Goal: Task Accomplishment & Management: Use online tool/utility

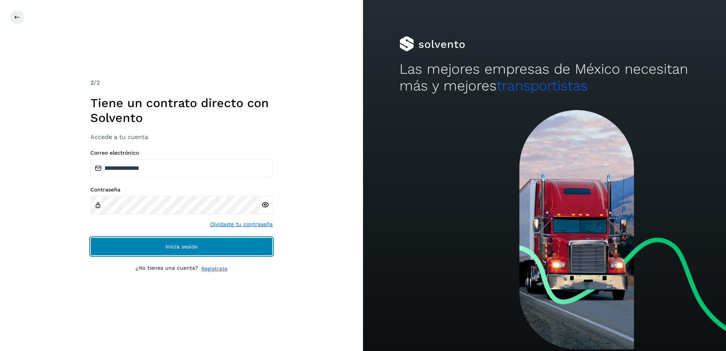
click at [214, 238] on button "Inicia sesión" at bounding box center [181, 246] width 182 height 18
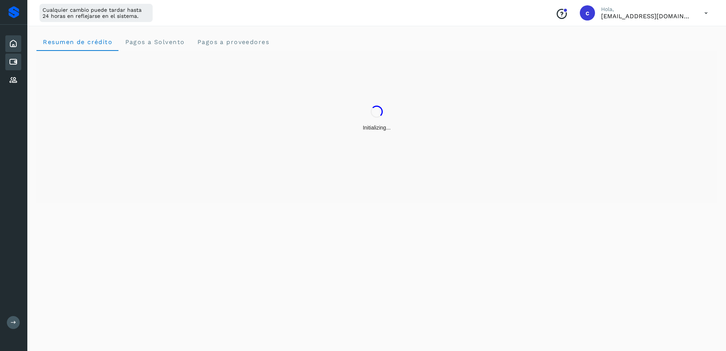
click at [15, 61] on icon at bounding box center [13, 61] width 9 height 9
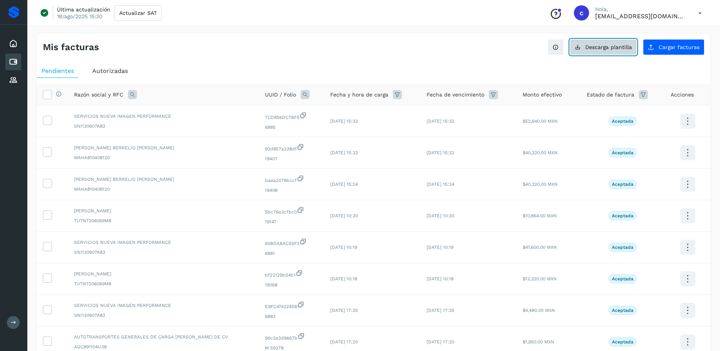
click at [618, 48] on span "Descarga plantilla" at bounding box center [608, 46] width 47 height 5
click at [670, 48] on span "Cargar facturas" at bounding box center [678, 46] width 41 height 5
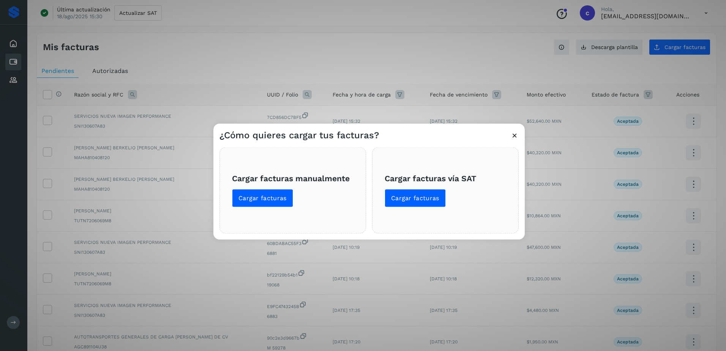
click at [243, 187] on span "Cargar facturas manualmente Cargar facturas" at bounding box center [292, 190] width 121 height 34
click at [249, 194] on span "Cargar facturas" at bounding box center [262, 198] width 48 height 8
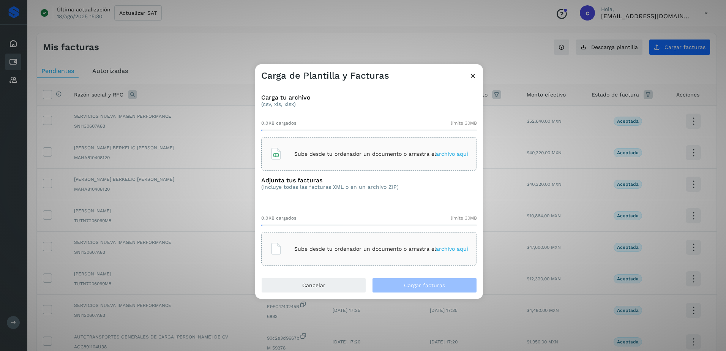
click at [282, 158] on icon at bounding box center [276, 154] width 12 height 12
click at [430, 246] on p "Sube desde tu ordenador un documento o arrastra el archivo aquí" at bounding box center [381, 249] width 174 height 6
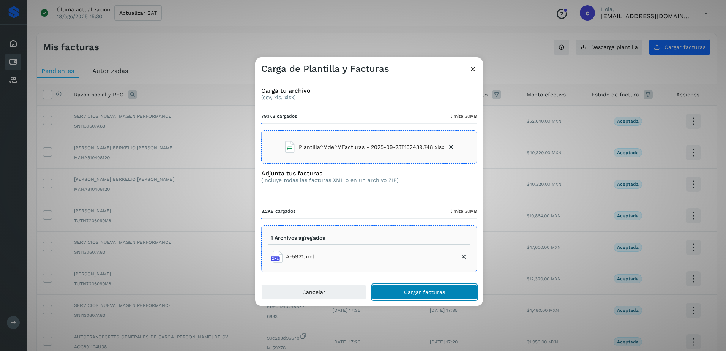
click at [441, 293] on span "Cargar facturas" at bounding box center [424, 291] width 41 height 5
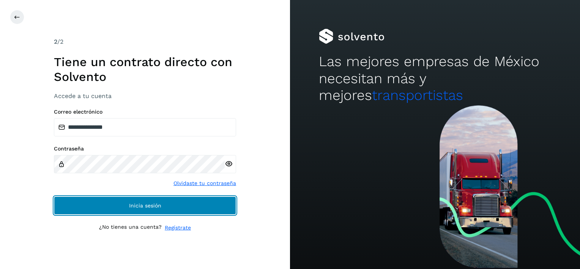
click at [124, 199] on button "Inicia sesión" at bounding box center [145, 205] width 182 height 18
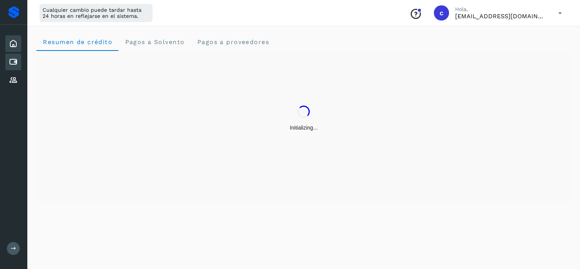
click at [14, 65] on icon at bounding box center [13, 61] width 9 height 9
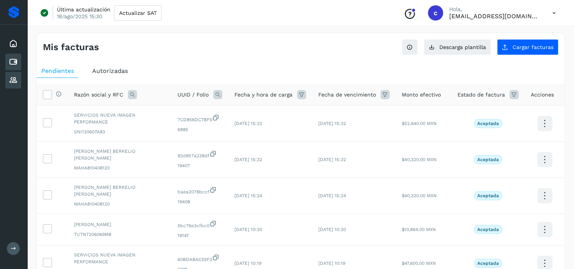
click at [15, 80] on icon at bounding box center [13, 80] width 9 height 9
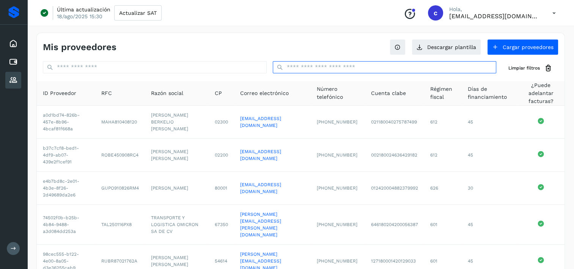
click at [315, 64] on input "text" at bounding box center [385, 67] width 224 height 12
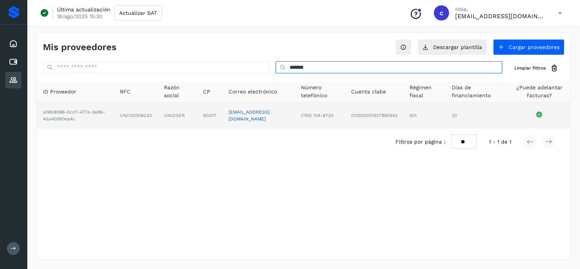
type input "*******"
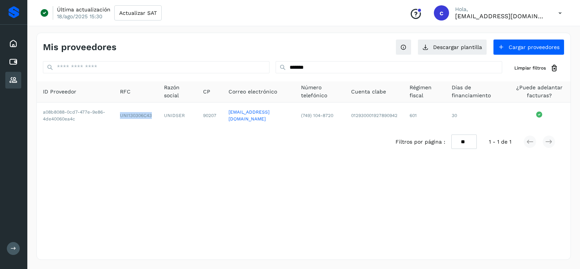
drag, startPoint x: 125, startPoint y: 119, endPoint x: 232, endPoint y: 140, distance: 109.0
click at [153, 123] on td "UNI130306C43" at bounding box center [136, 115] width 44 height 26
copy td "UNI130306C43"
